Goal: Find contact information: Find contact information

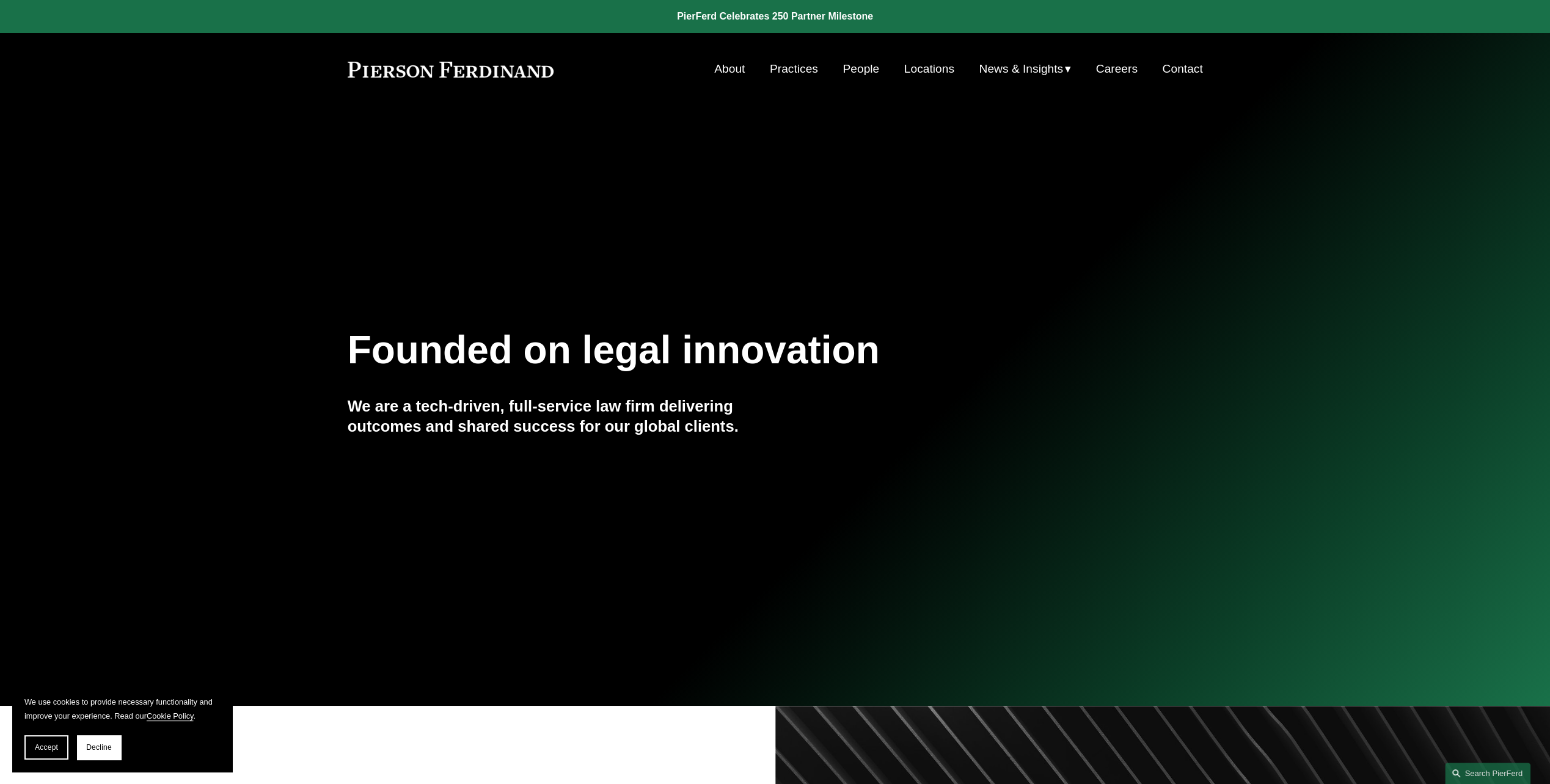
click at [843, 68] on link "People" at bounding box center [861, 69] width 37 height 23
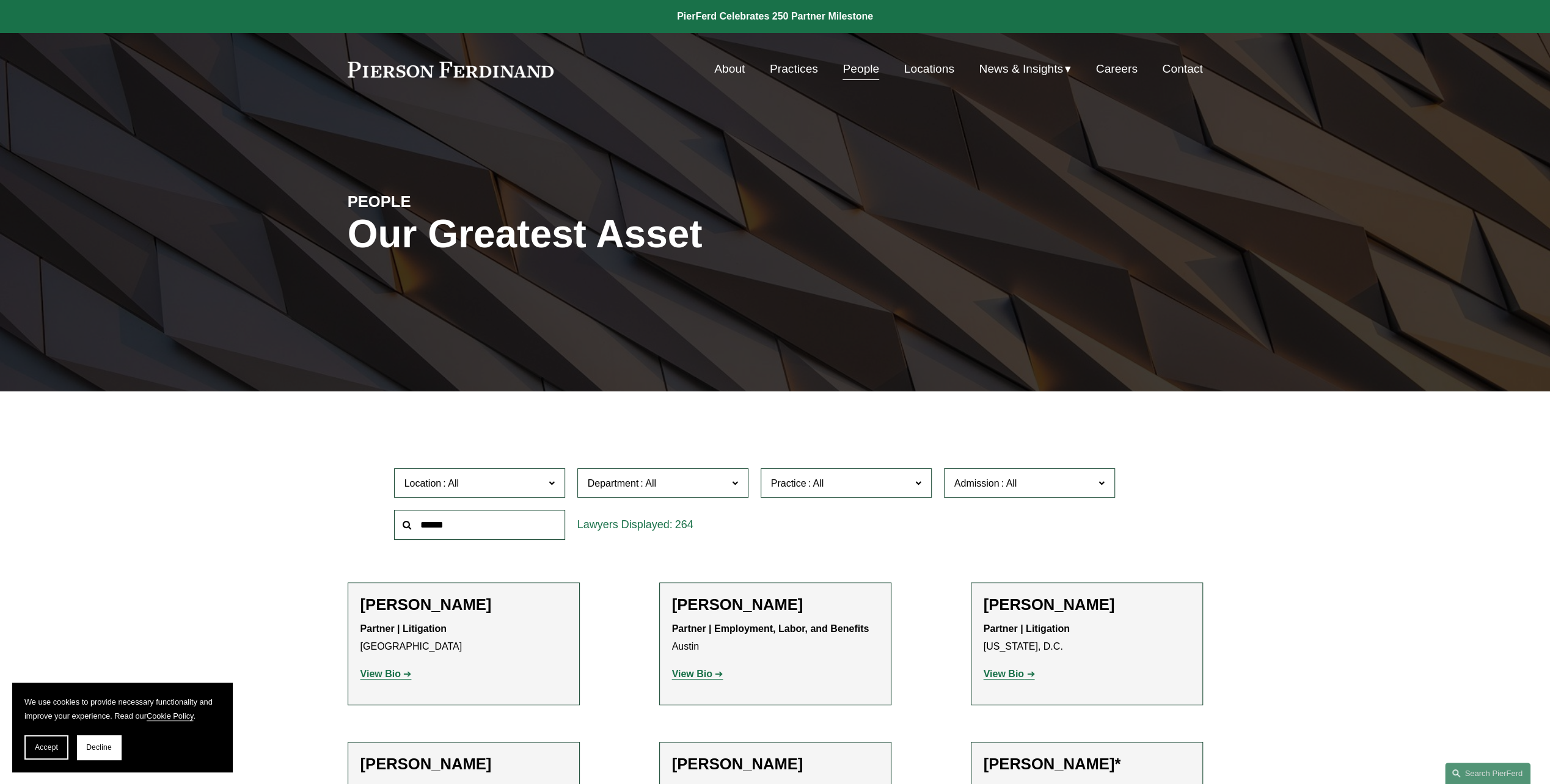
click at [468, 529] on input "text" at bounding box center [480, 525] width 171 height 30
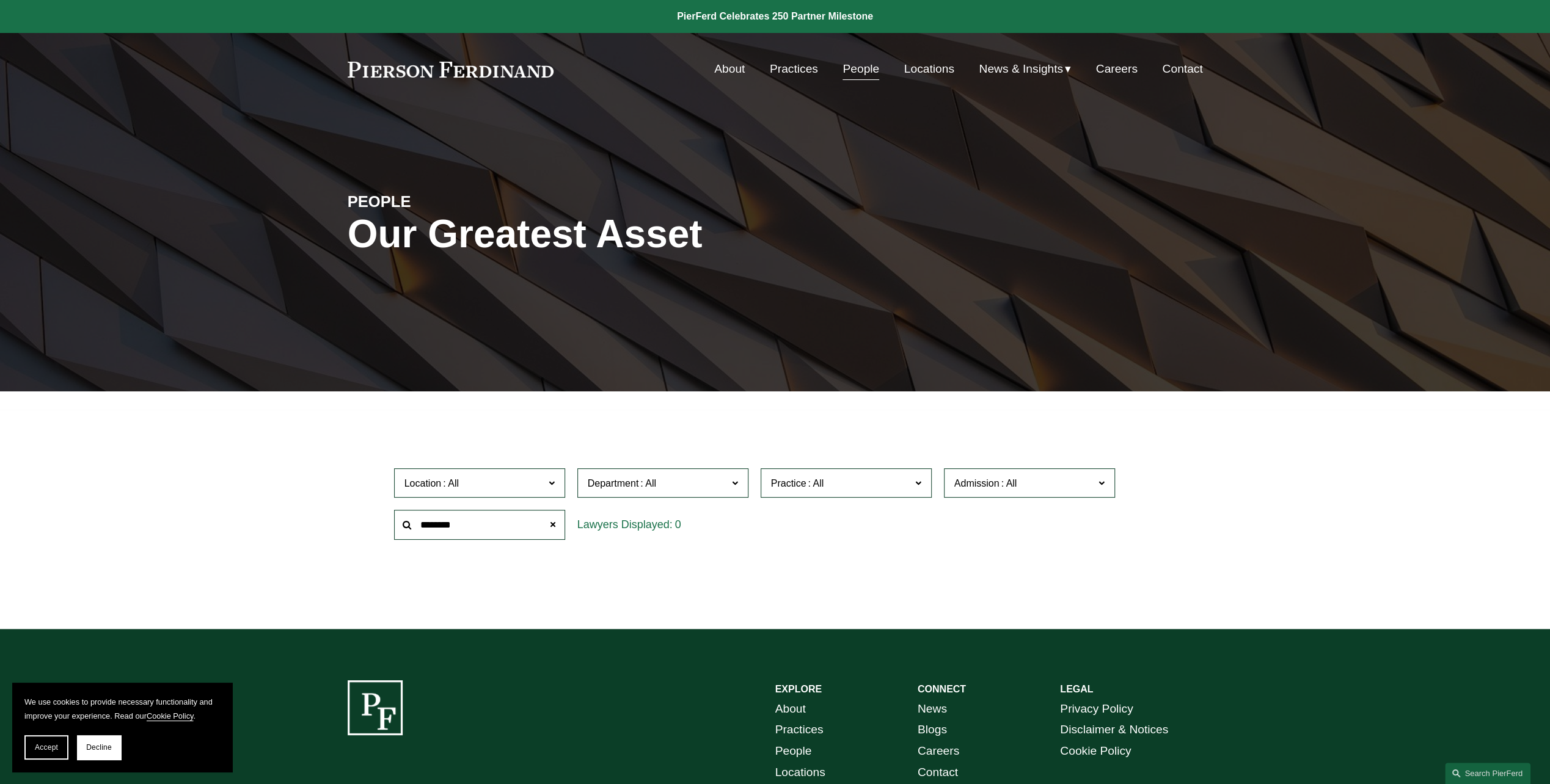
drag, startPoint x: 468, startPoint y: 525, endPoint x: 397, endPoint y: 522, distance: 71.1
click at [397, 522] on input "********" at bounding box center [480, 525] width 171 height 30
type input "******"
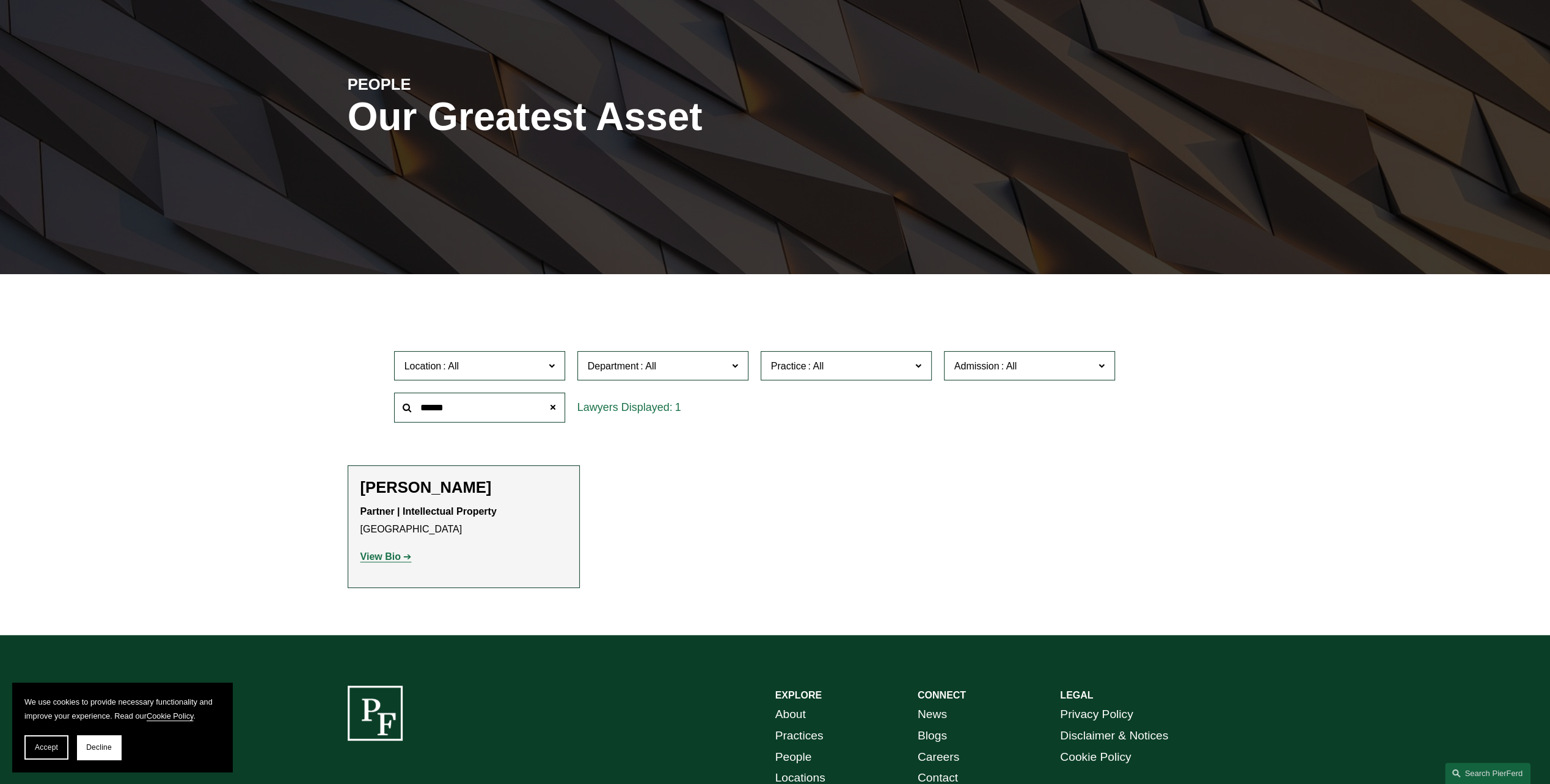
scroll to position [122, 0]
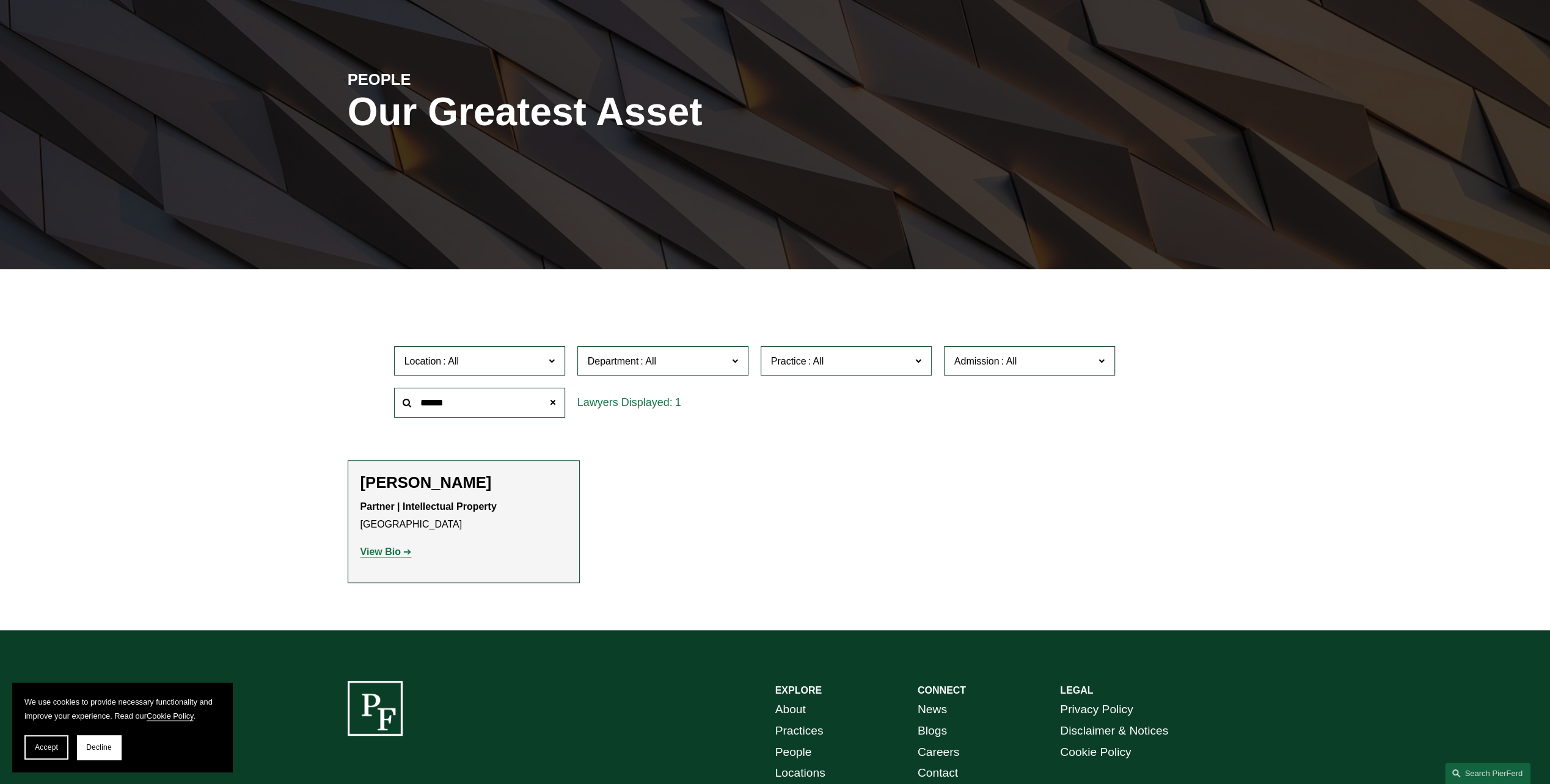
drag, startPoint x: 389, startPoint y: 551, endPoint x: 451, endPoint y: 549, distance: 62.0
click at [389, 551] on strong "View Bio" at bounding box center [380, 552] width 41 height 10
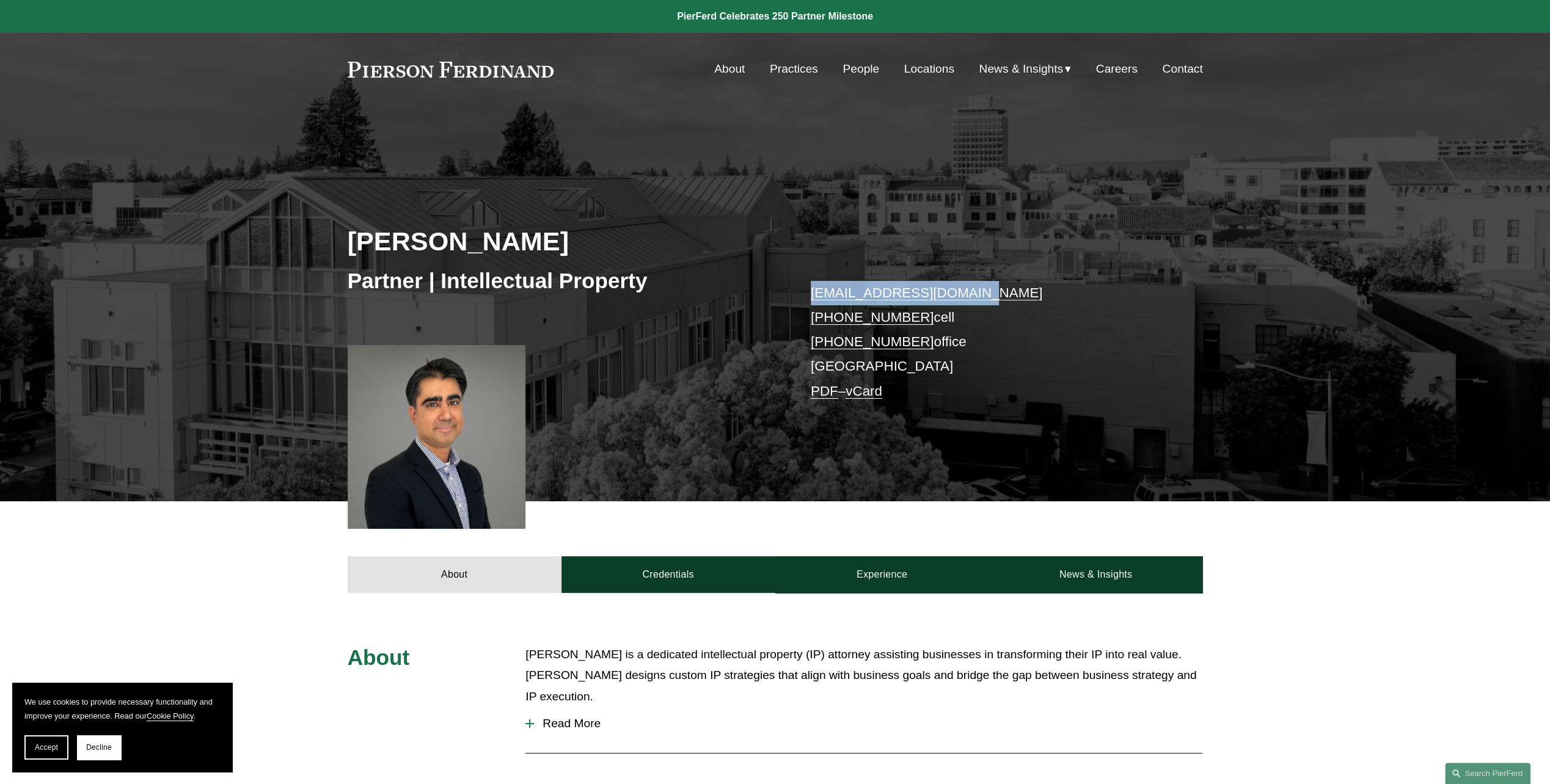
drag, startPoint x: 983, startPoint y: 289, endPoint x: 809, endPoint y: 290, distance: 174.0
click at [809, 290] on div "[PERSON_NAME] Partner | Intellectual Property [EMAIL_ADDRESS][DOMAIN_NAME] [PHO…" at bounding box center [775, 326] width 1550 height 349
copy link "[EMAIL_ADDRESS][DOMAIN_NAME]"
